Goal: Task Accomplishment & Management: Manage account settings

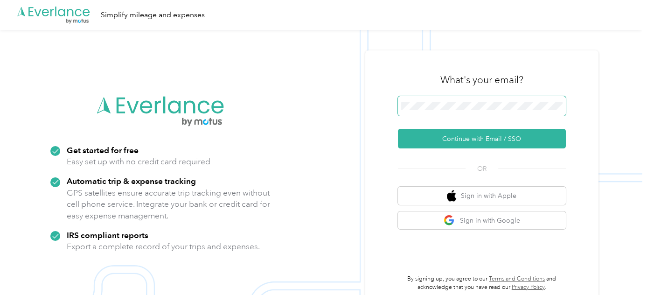
click at [469, 95] on div "What's your email?" at bounding box center [482, 79] width 168 height 33
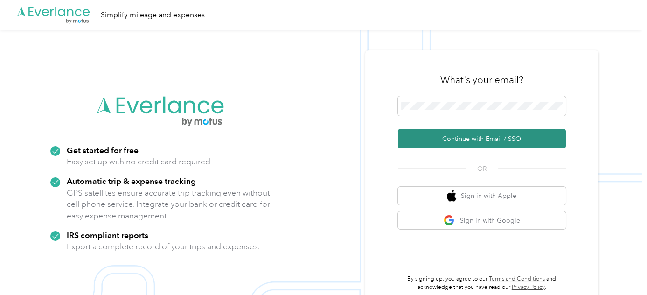
click at [436, 136] on button "Continue with Email / SSO" at bounding box center [482, 139] width 168 height 20
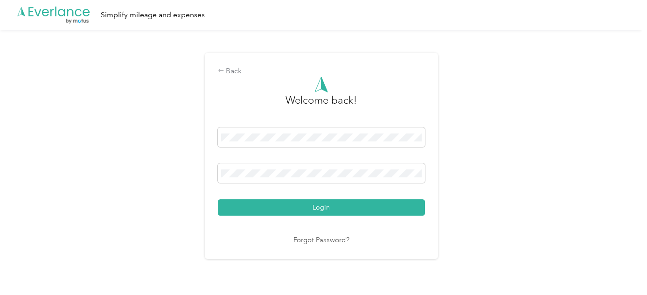
click at [218, 199] on button "Login" at bounding box center [321, 207] width 207 height 16
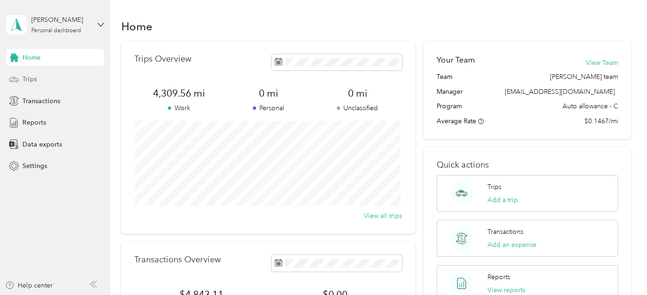
click at [27, 76] on span "Trips" at bounding box center [29, 79] width 14 height 10
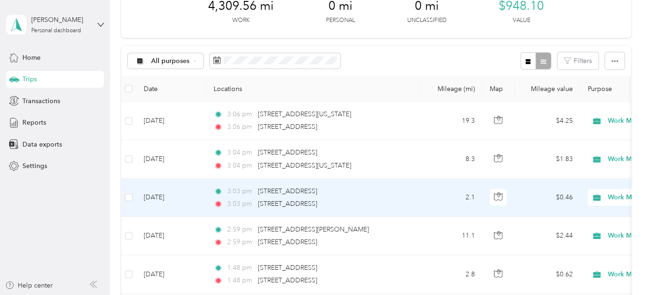
scroll to position [84, 0]
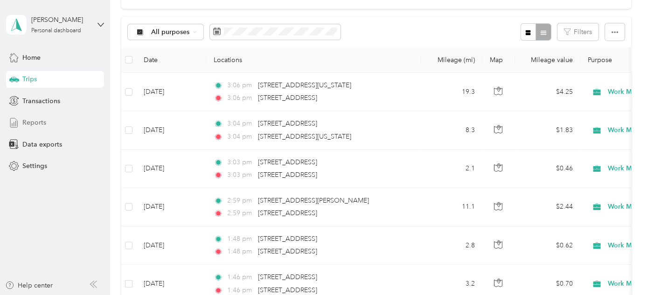
click at [35, 119] on span "Reports" at bounding box center [34, 123] width 24 height 10
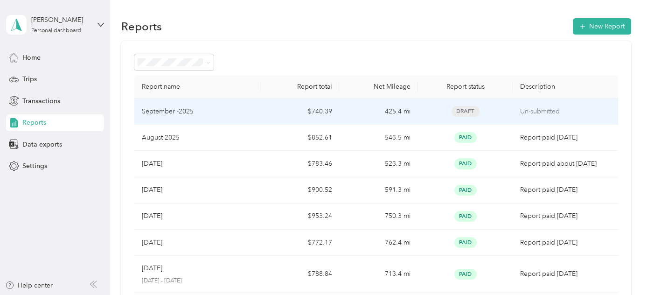
click at [292, 110] on td "$740.39" at bounding box center [300, 111] width 79 height 26
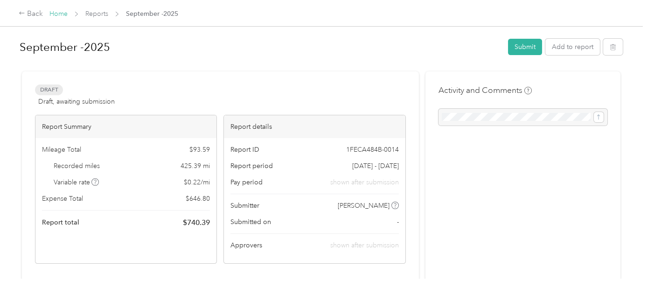
click at [51, 14] on link "Home" at bounding box center [58, 14] width 18 height 8
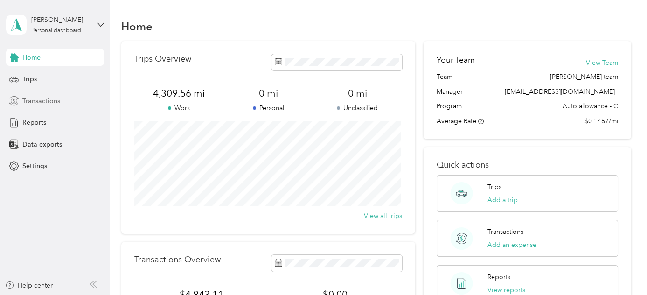
click at [25, 98] on span "Transactions" at bounding box center [41, 101] width 38 height 10
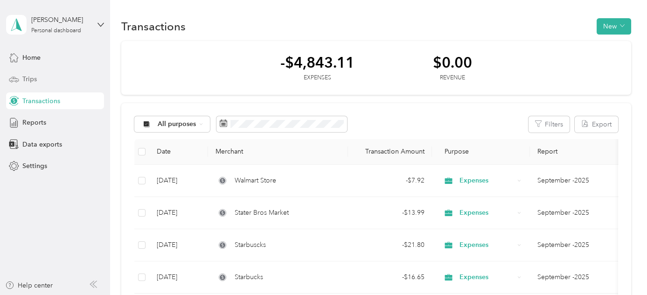
click at [27, 79] on span "Trips" at bounding box center [29, 79] width 14 height 10
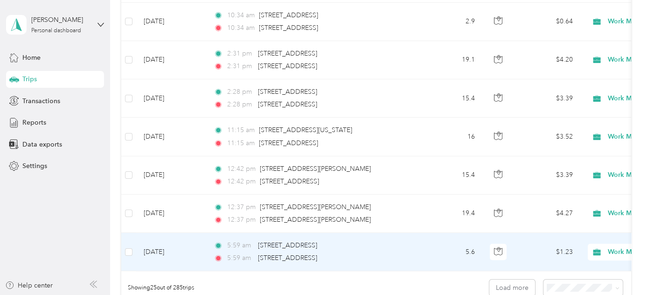
scroll to position [975, 0]
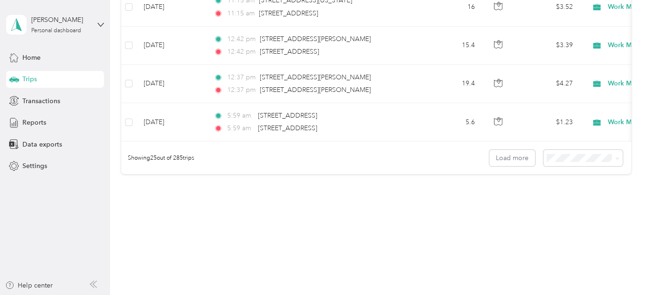
click at [561, 194] on div "50 per load" at bounding box center [581, 194] width 66 height 10
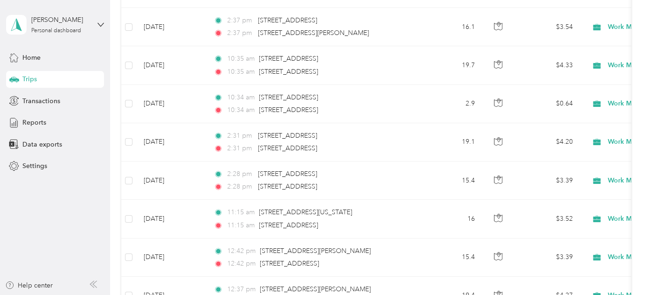
scroll to position [551, 0]
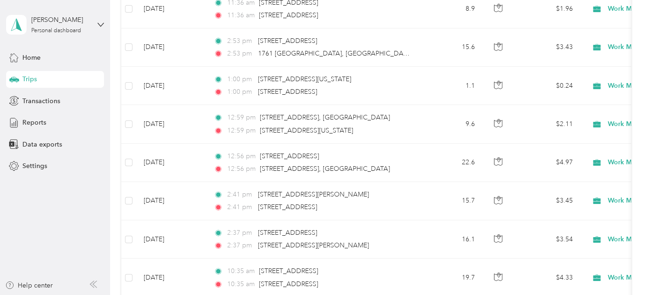
click at [42, 75] on div "Trips" at bounding box center [55, 79] width 98 height 17
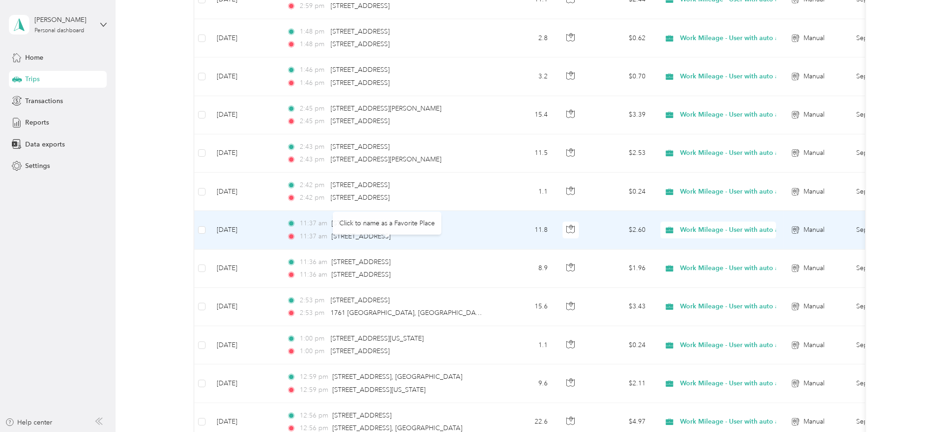
scroll to position [0, 0]
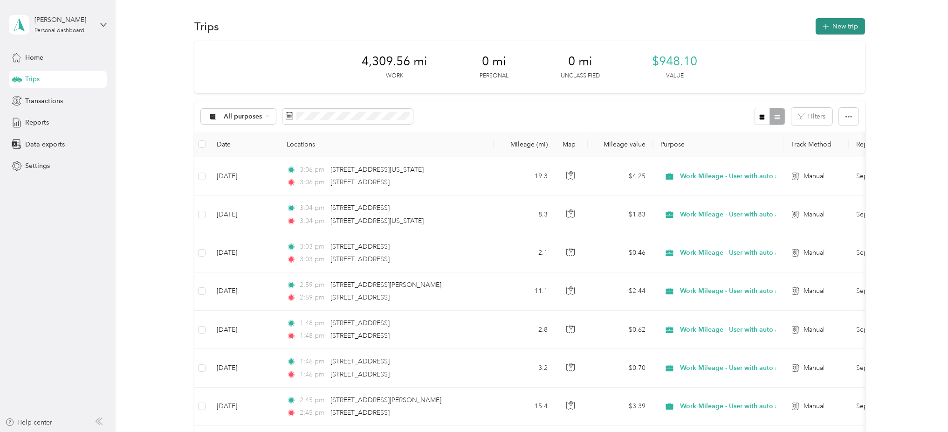
click at [646, 22] on button "New trip" at bounding box center [840, 26] width 49 height 16
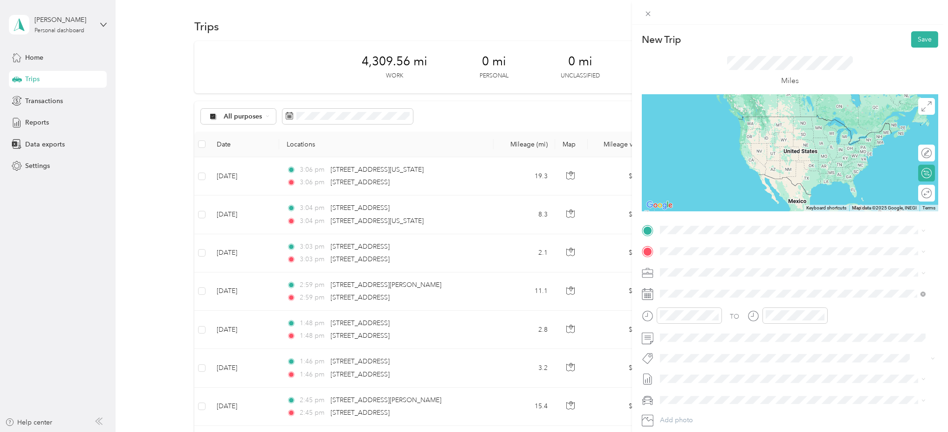
click at [646, 266] on span "[STREET_ADDRESS][US_STATE]" at bounding box center [724, 262] width 93 height 8
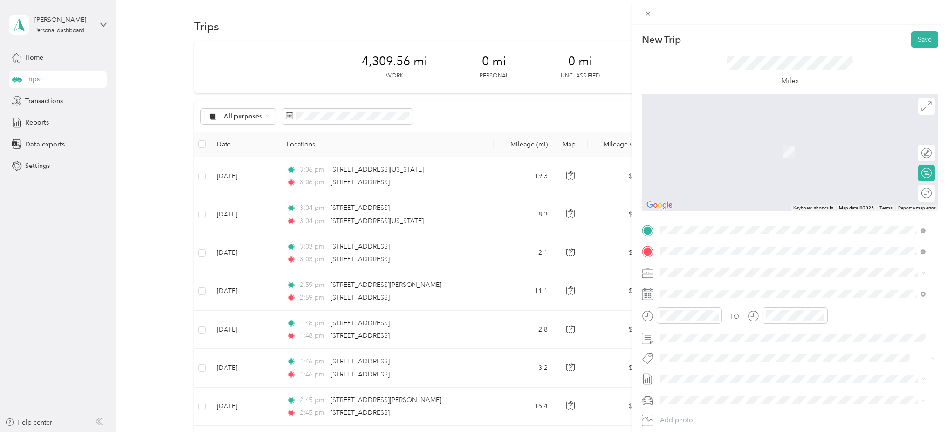
click at [646, 288] on span "[STREET_ADDRESS]" at bounding box center [707, 285] width 59 height 8
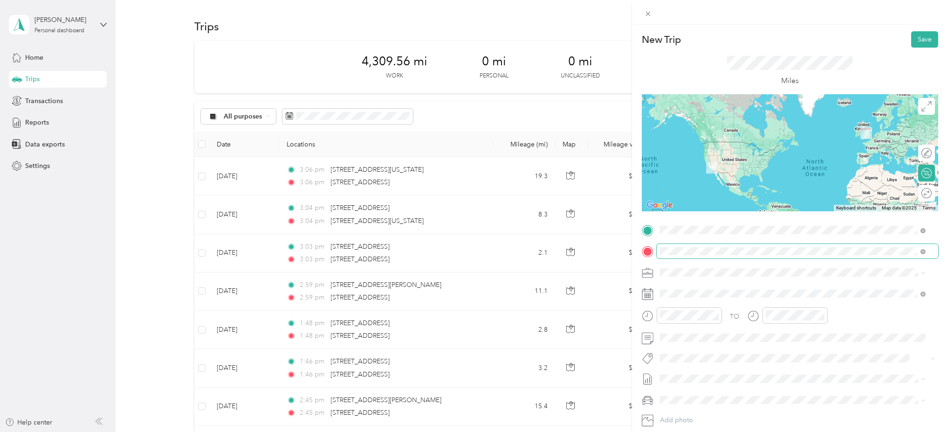
click at [646, 246] on span at bounding box center [798, 251] width 282 height 15
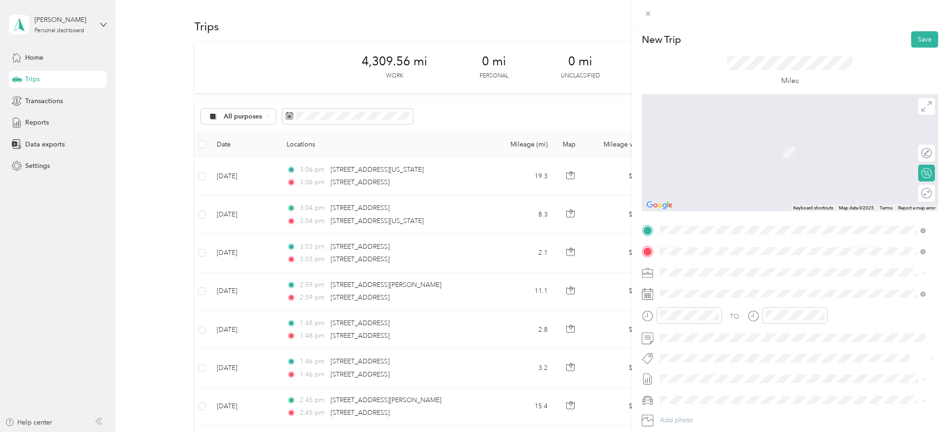
click at [646, 281] on span "[STREET_ADDRESS][US_STATE]" at bounding box center [724, 285] width 93 height 8
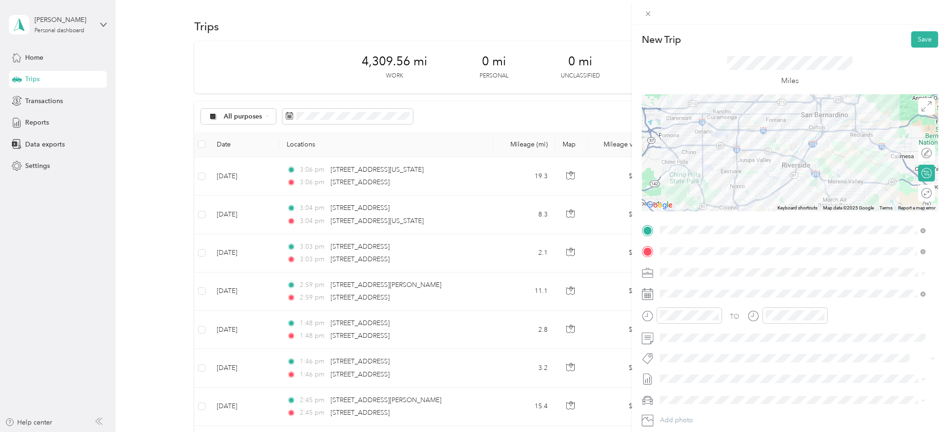
click at [646, 294] on span "Work Mileage - User with auto allowance" at bounding box center [723, 322] width 119 height 8
click at [646, 294] on div "TO Add photo" at bounding box center [790, 334] width 297 height 225
click at [646, 294] on span "September -2025" at bounding box center [686, 410] width 52 height 10
click at [646, 39] on button "Save" at bounding box center [925, 39] width 27 height 16
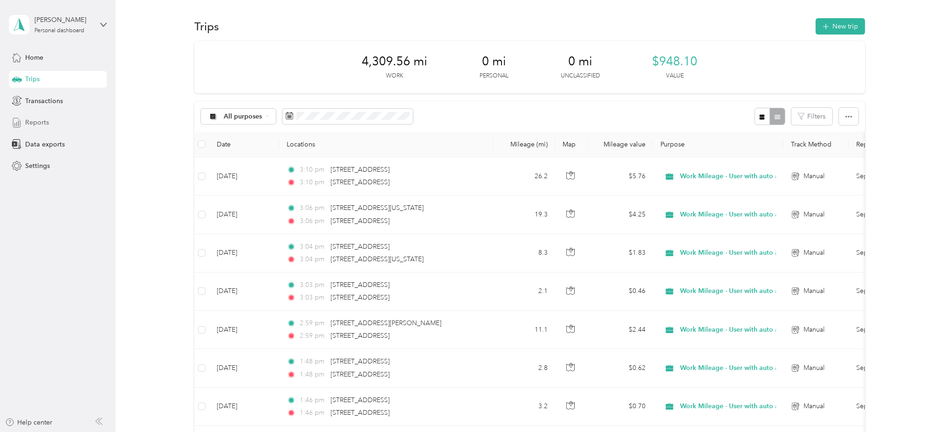
click at [40, 123] on span "Reports" at bounding box center [37, 123] width 24 height 10
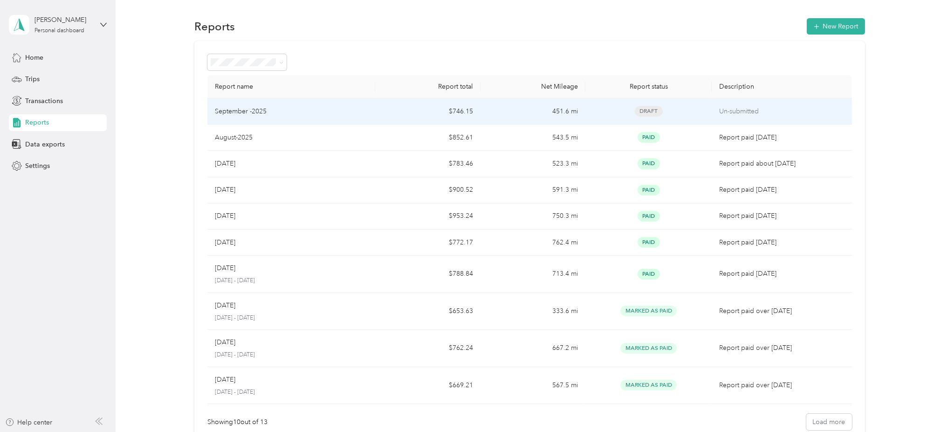
click at [342, 111] on div "September -2025" at bounding box center [291, 111] width 153 height 10
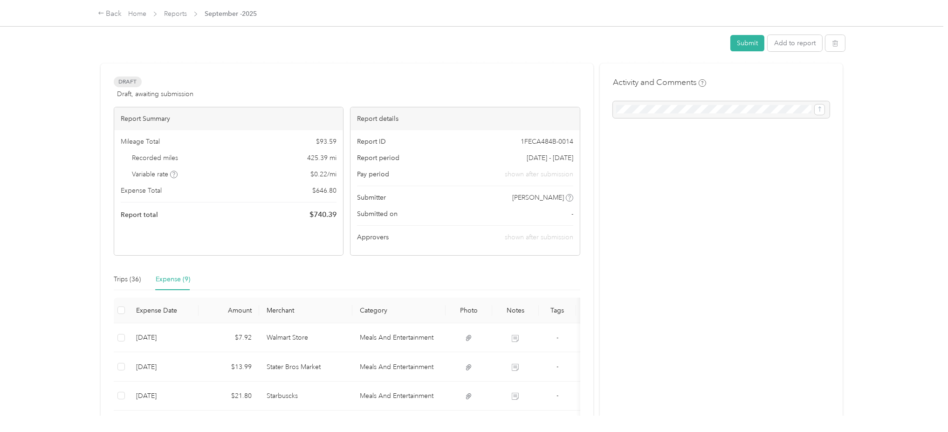
click at [342, 111] on div "Report Summary Mileage Total $ 93.59 Recorded miles 425.39 mi Variable rate $ 0…" at bounding box center [347, 181] width 467 height 149
